Goal: Task Accomplishment & Management: Manage account settings

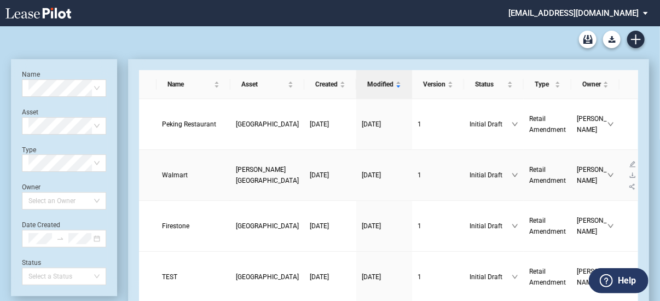
click at [236, 166] on span "[PERSON_NAME][GEOGRAPHIC_DATA]" at bounding box center [267, 175] width 63 height 19
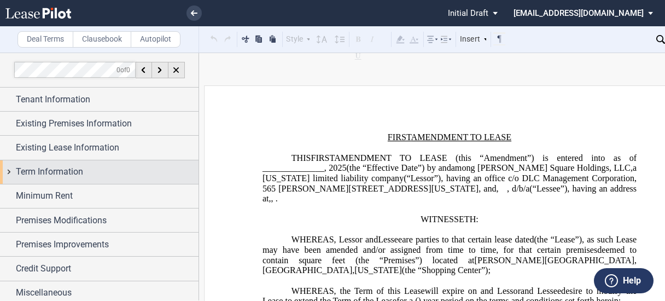
scroll to position [3, 0]
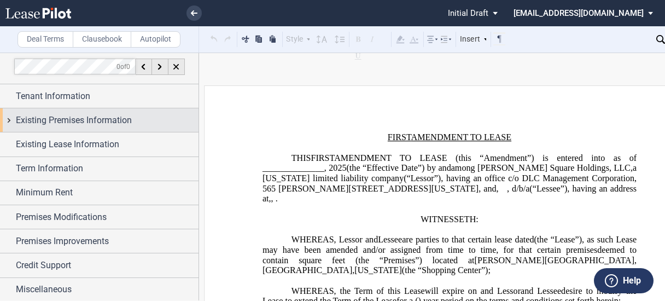
click at [71, 120] on span "Existing Premises Information" at bounding box center [74, 120] width 116 height 13
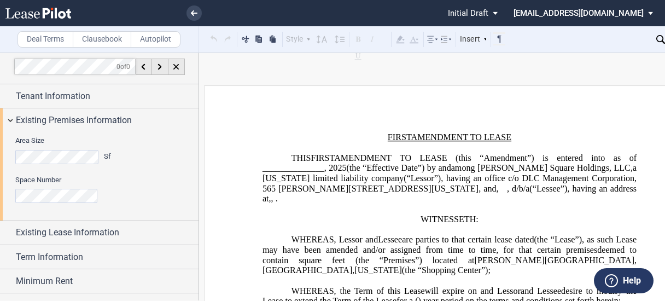
scroll to position [91, 0]
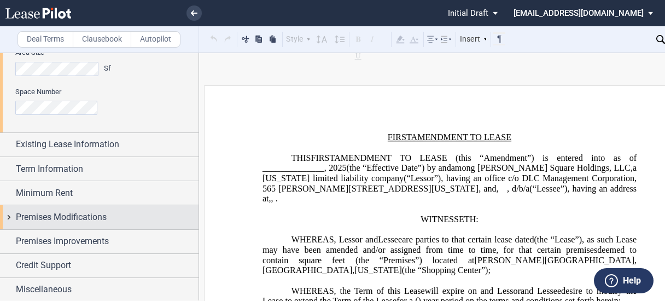
click at [78, 216] on span "Premises Modifications" at bounding box center [61, 217] width 91 height 13
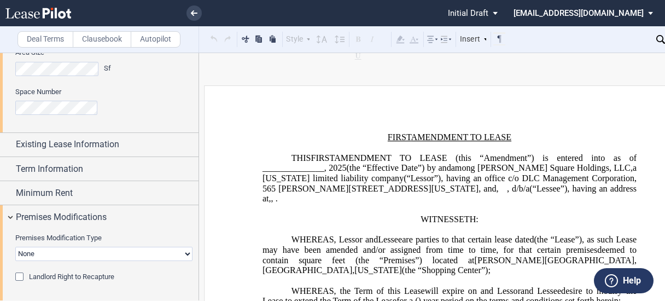
scroll to position [162, 0]
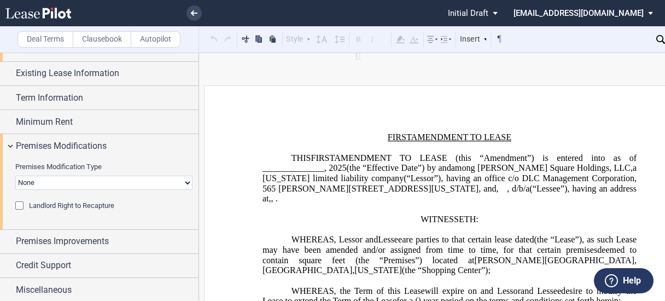
click at [104, 179] on select "None Expansion Relocation" at bounding box center [103, 183] width 177 height 14
select select "expansion"
click at [15, 176] on select "None Expansion Relocation" at bounding box center [103, 183] width 177 height 14
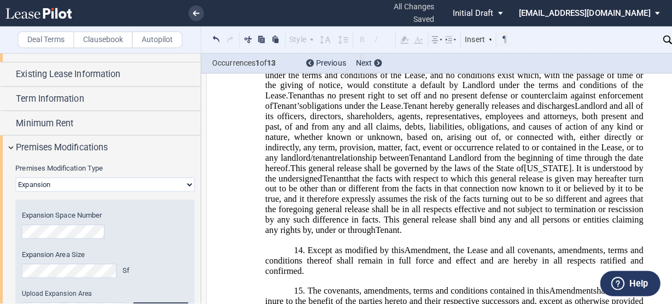
scroll to position [1563, 0]
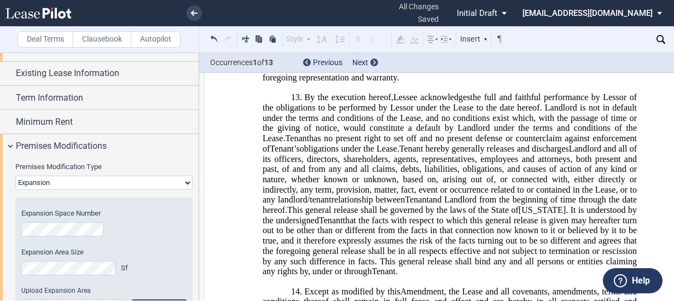
click at [657, 10] on md-select "ahull@dlcmgmt.com Settings Sign Out" at bounding box center [596, 12] width 150 height 25
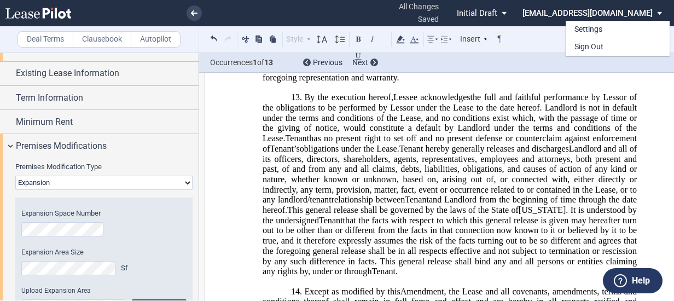
click at [657, 10] on div "Settings Sign Out" at bounding box center [622, 29] width 113 height 51
click at [549, 42] on md-backdrop at bounding box center [337, 150] width 674 height 301
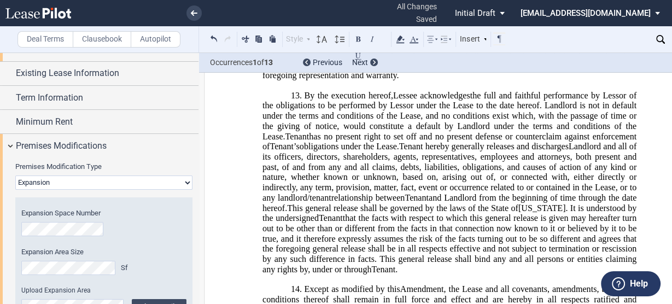
scroll to position [1558, 0]
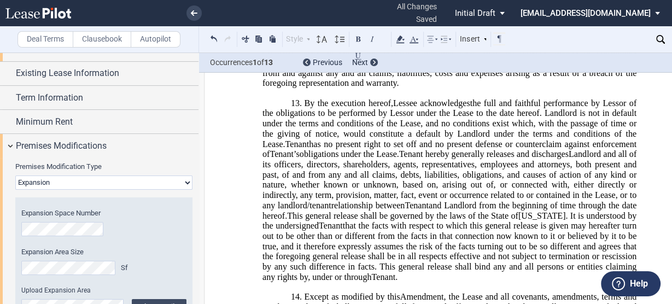
click at [639, 40] on div "Download Share Document Print Create a New Version Import Changes Compare Expre…" at bounding box center [612, 39] width 194 height 26
click at [647, 37] on div "Download Share Document Print Create a New Version Import Changes Compare Expre…" at bounding box center [612, 39] width 194 height 26
click at [195, 11] on icon at bounding box center [194, 12] width 7 height 5
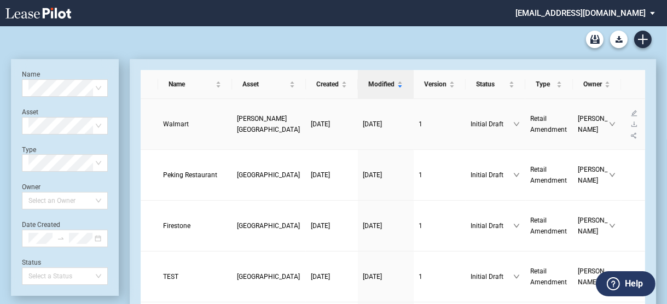
click at [311, 120] on span "[DATE]" at bounding box center [320, 124] width 19 height 8
click at [631, 121] on icon "download" at bounding box center [634, 124] width 7 height 7
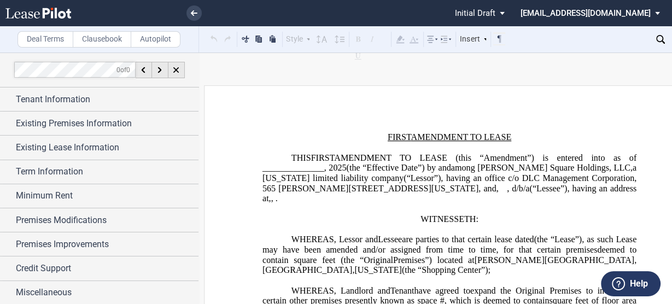
click at [645, 37] on div "Download Share Document Print Create a New Version Import Changes Compare Expre…" at bounding box center [612, 39] width 194 height 26
click at [641, 39] on div "Download Share Document Print Create a New Version Import Changes Compare Expre…" at bounding box center [612, 39] width 194 height 26
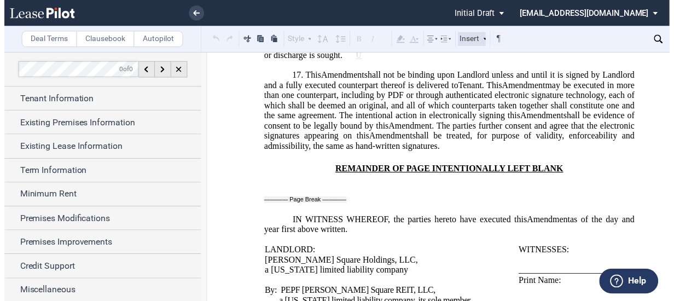
scroll to position [1832, 0]
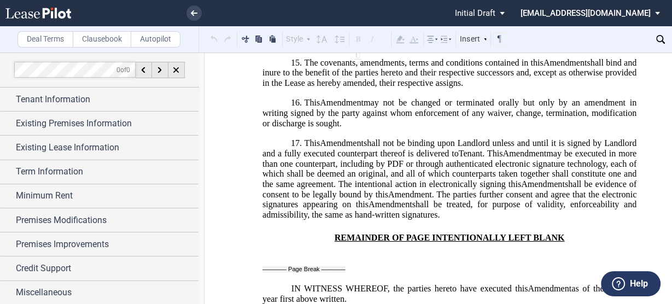
click at [639, 36] on div "Download Share Document Print Create a New Version Import Changes Compare Expre…" at bounding box center [612, 39] width 194 height 26
click at [639, 45] on div "Download Share Document Print Create a New Version Import Changes Compare Expre…" at bounding box center [612, 39] width 194 height 26
drag, startPoint x: 639, startPoint y: 40, endPoint x: 600, endPoint y: 37, distance: 39.5
click at [600, 37] on div "Download Share Document Print Create a New Version Import Changes Compare Expre…" at bounding box center [612, 39] width 194 height 26
click at [650, 36] on div "Download Share Document Print Create a New Version Import Changes Compare Expre…" at bounding box center [612, 39] width 194 height 26
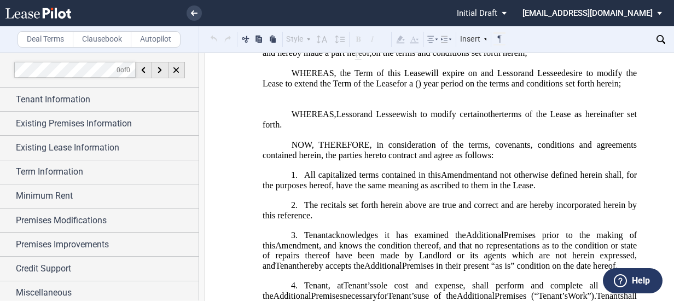
scroll to position [268, 0]
click at [513, 11] on span "status: \a\aInitial Draft\a\a\a\a\a" at bounding box center [505, 13] width 13 height 26
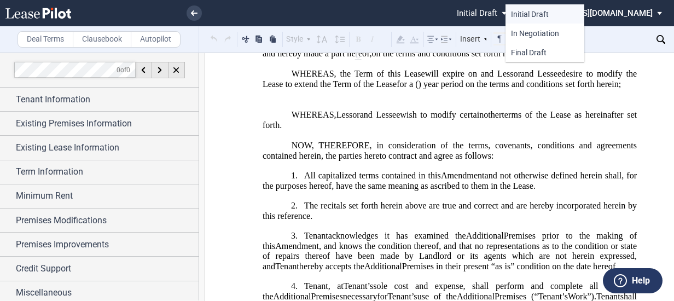
click at [558, 11] on div "Initial Draft" at bounding box center [545, 14] width 68 height 10
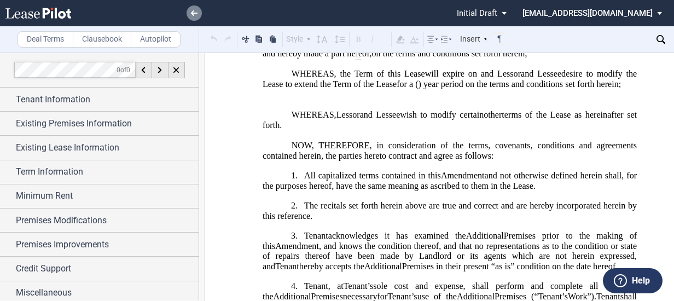
click at [195, 11] on icon at bounding box center [194, 12] width 7 height 5
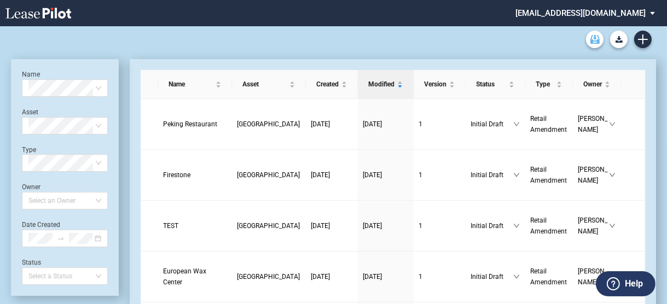
click at [594, 37] on icon "Archive" at bounding box center [594, 39] width 9 height 9
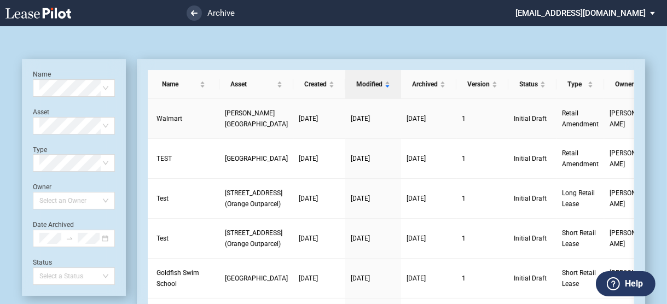
click at [299, 122] on span "[DATE]" at bounding box center [308, 119] width 19 height 8
click at [299, 119] on span "[DATE]" at bounding box center [308, 119] width 19 height 8
click at [661, 112] on icon "upload" at bounding box center [664, 113] width 7 height 7
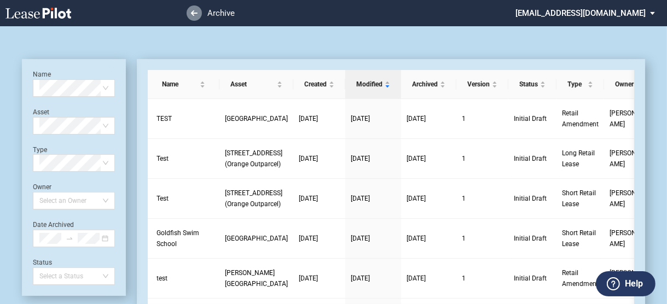
click at [197, 15] on icon at bounding box center [194, 12] width 7 height 5
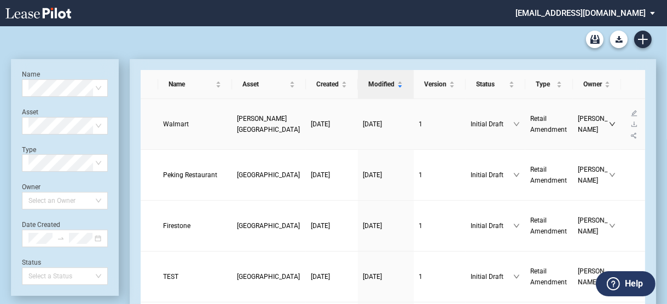
click at [609, 123] on icon "down" at bounding box center [611, 125] width 5 height 4
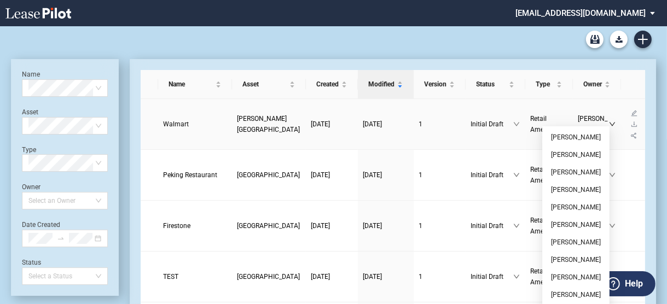
click at [609, 123] on icon "down" at bounding box center [611, 125] width 5 height 4
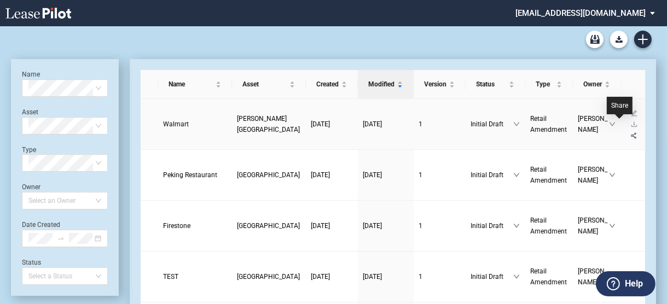
click at [630, 132] on icon "share-alt" at bounding box center [633, 135] width 7 height 7
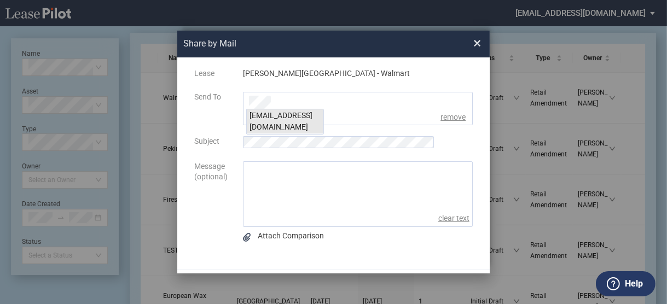
click at [290, 112] on div "[EMAIL_ADDRESS][DOMAIN_NAME]" at bounding box center [285, 121] width 77 height 25
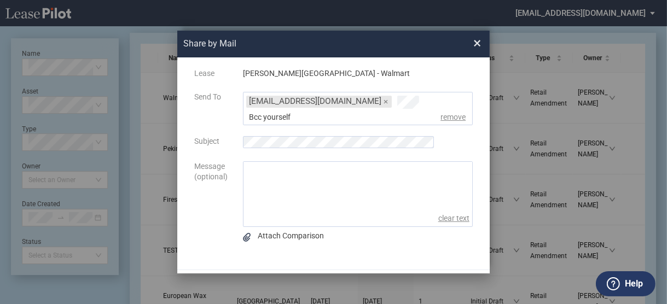
scroll to position [30, 0]
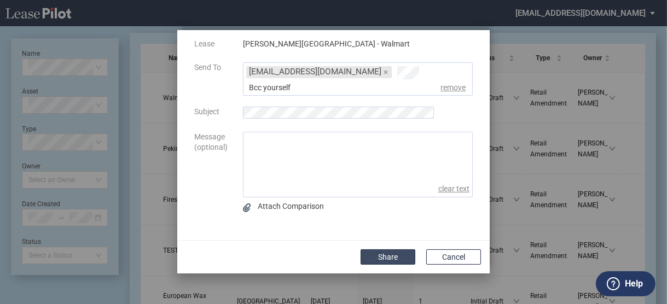
click at [389, 257] on button "Share" at bounding box center [387, 256] width 55 height 15
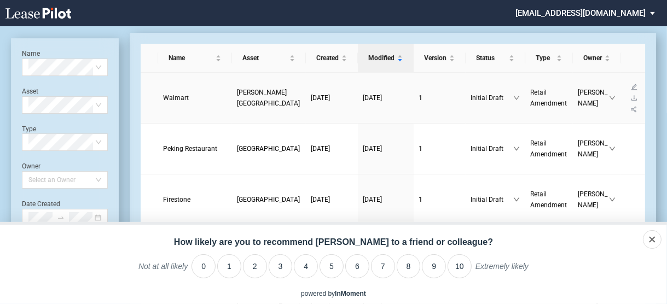
click at [531, 94] on span "Retail Amendment" at bounding box center [549, 98] width 37 height 19
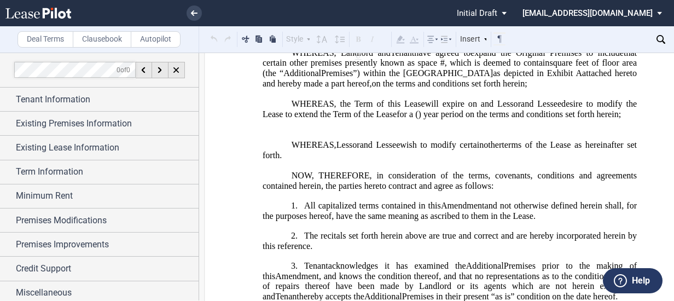
scroll to position [238, 0]
click at [659, 18] on md-select "ahull@dlcmgmt.com Settings Sign Out" at bounding box center [596, 12] width 150 height 25
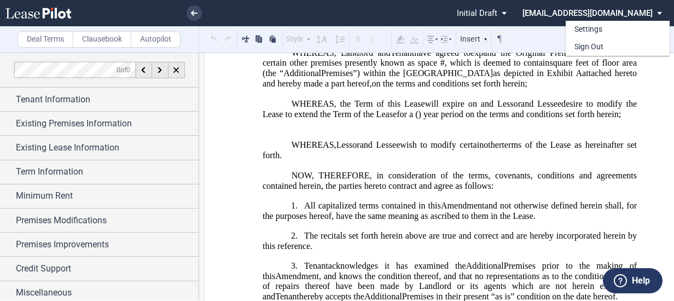
click at [535, 43] on md-backdrop at bounding box center [337, 150] width 674 height 301
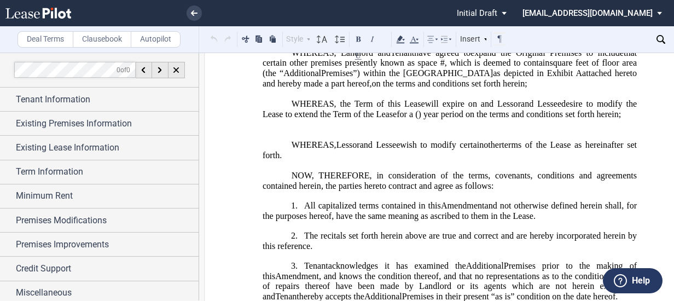
click at [591, 42] on div "Download Share Document Print Create a New Version Import Changes Compare Expre…" at bounding box center [612, 39] width 194 height 26
click at [545, 43] on div "Download Share Document Print Create a New Version Import Changes Compare Expre…" at bounding box center [612, 39] width 194 height 26
drag, startPoint x: 609, startPoint y: 34, endPoint x: 629, endPoint y: 38, distance: 19.4
click at [629, 38] on div "Download Share Document Print Create a New Version Import Changes Compare Expre…" at bounding box center [612, 39] width 194 height 26
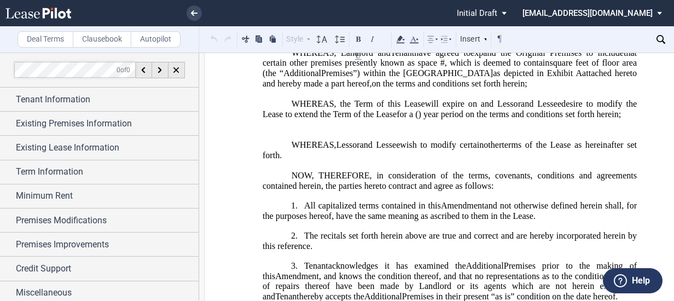
drag, startPoint x: 638, startPoint y: 38, endPoint x: 649, endPoint y: 39, distance: 11.1
click at [649, 39] on div "Download Share Document Print Create a New Version Import Changes Compare Expre…" at bounding box center [612, 39] width 194 height 26
click at [555, 43] on div "Download Share Document Print Create a New Version Import Changes Compare Expre…" at bounding box center [612, 39] width 194 height 26
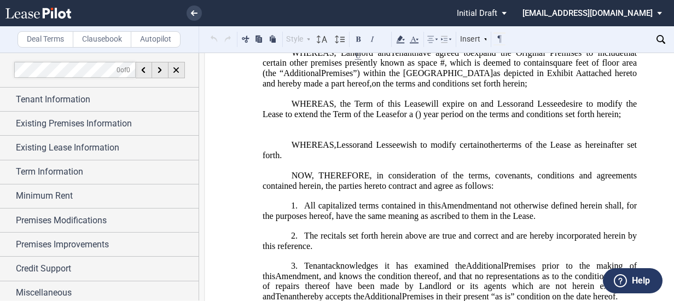
drag, startPoint x: 555, startPoint y: 43, endPoint x: 534, endPoint y: 45, distance: 21.4
click at [534, 45] on div "Download Share Document Print Create a New Version Import Changes Compare Expre…" at bounding box center [612, 39] width 194 height 26
